Goal: Download file/media

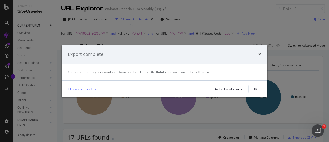
scroll to position [46, 0]
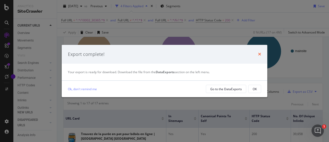
click at [258, 54] on icon "times" at bounding box center [259, 54] width 3 height 4
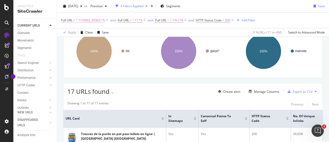
click at [86, 20] on span "^.*/10002_30365.*$" at bounding box center [90, 20] width 29 height 7
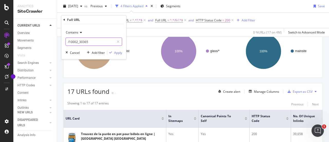
click at [94, 42] on input "/10002_30365" at bounding box center [90, 42] width 49 height 8
paste input "10002_6000204770793"
type input "/10002_6000204770793"
click at [115, 51] on div "Apply" at bounding box center [118, 52] width 8 height 4
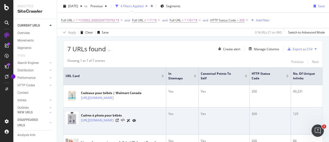
scroll to position [88, 0]
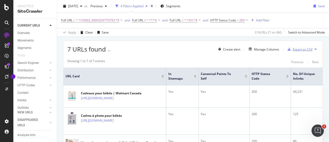
click at [304, 49] on div "Export as CSV" at bounding box center [303, 49] width 20 height 4
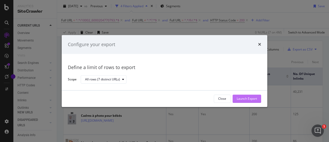
click at [253, 101] on div "Launch Export" at bounding box center [247, 98] width 20 height 4
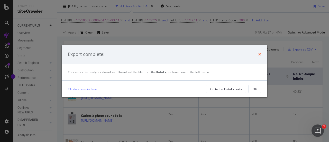
click at [259, 54] on icon "times" at bounding box center [259, 54] width 3 height 4
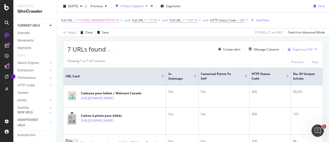
click at [99, 20] on span "^.*/10002_6000204770793.*$" at bounding box center [97, 20] width 43 height 7
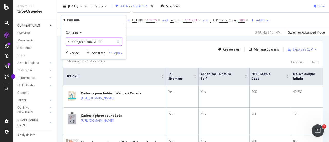
click at [102, 44] on input "/10002_6000204770793" at bounding box center [90, 42] width 49 height 8
paste input "10002_20028"
type input "/10002_20028"
click at [117, 51] on div "Apply" at bounding box center [118, 52] width 8 height 4
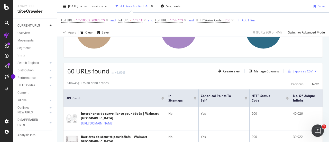
scroll to position [66, 0]
click at [297, 72] on div "Export as CSV" at bounding box center [303, 71] width 20 height 4
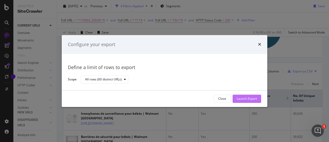
click at [243, 99] on div "Launch Export" at bounding box center [247, 98] width 20 height 4
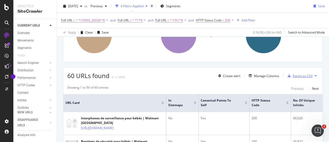
scroll to position [61, 0]
click at [148, 60] on div "URLs Crawled By Botify By smartlink_px Chart (by Value) Table Expand Export as …" at bounding box center [193, 28] width 260 height 67
click at [301, 75] on div "Export as CSV" at bounding box center [303, 76] width 20 height 4
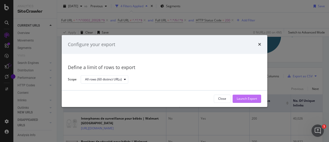
click at [249, 99] on div "Launch Export" at bounding box center [247, 98] width 20 height 4
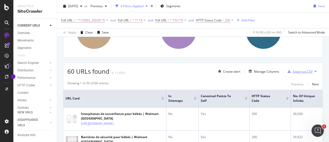
scroll to position [66, 0]
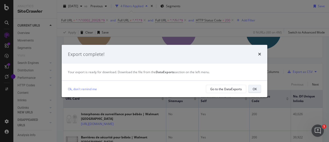
click at [253, 90] on div "OK" at bounding box center [255, 89] width 4 height 4
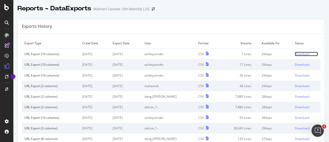
click at [295, 55] on div "Download" at bounding box center [302, 54] width 14 height 4
click at [298, 53] on div "Download" at bounding box center [302, 54] width 14 height 4
